Goal: Information Seeking & Learning: Learn about a topic

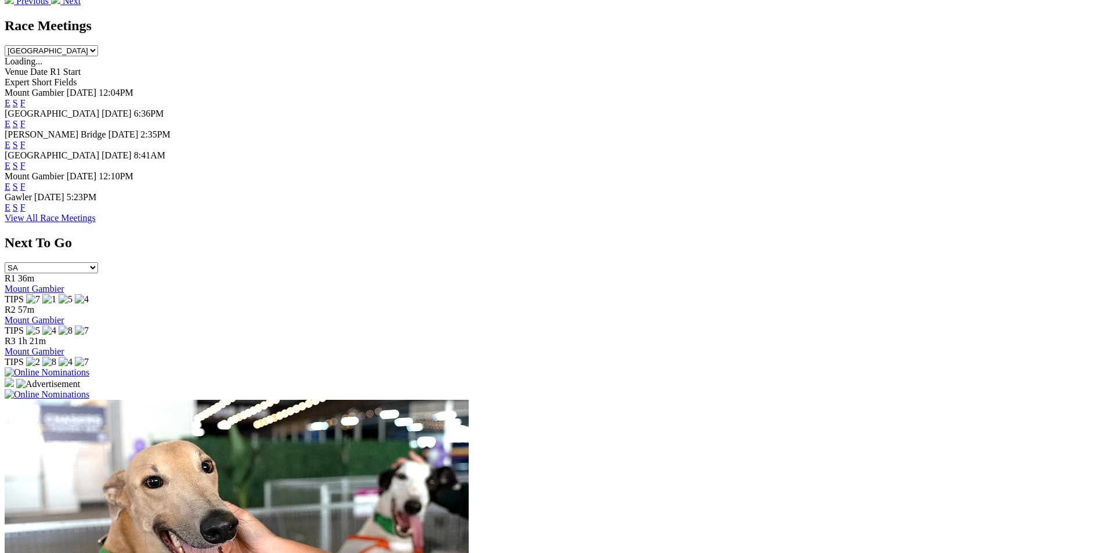
scroll to position [592, 0]
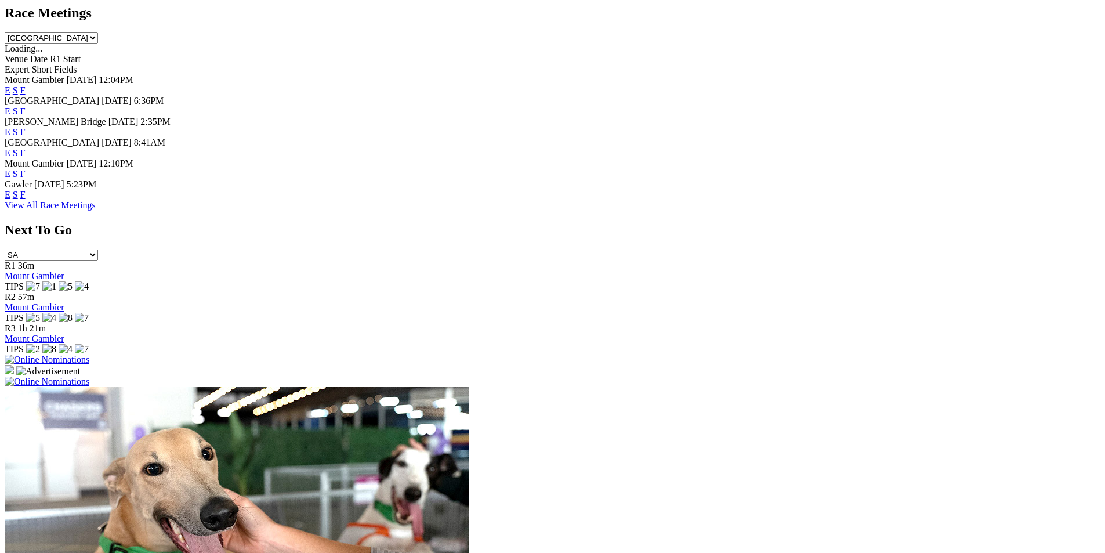
click at [26, 127] on link "F" at bounding box center [22, 132] width 5 height 10
